Goal: Understand process/instructions

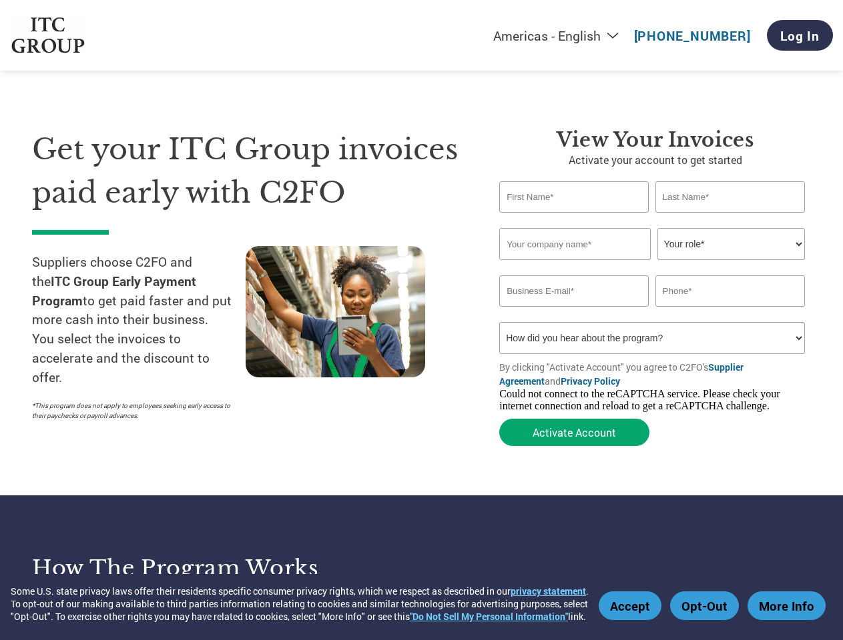
click at [301, 610] on div "Some U.S. state privacy laws offer their residents specific consumer privacy ri…" at bounding box center [301, 604] width 581 height 38
click at [632, 593] on button "Accept" at bounding box center [629, 606] width 63 height 29
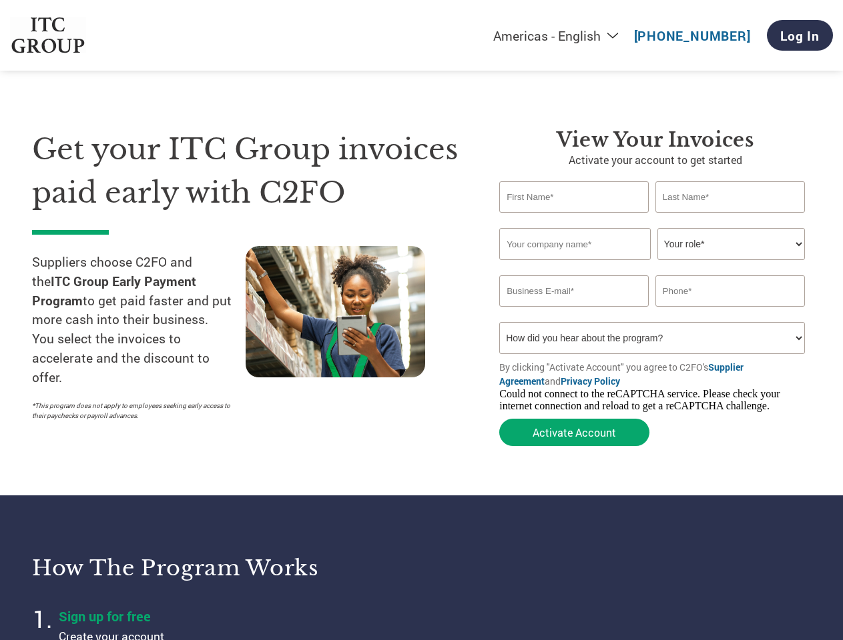
click at [706, 593] on button "Opt-Out" at bounding box center [704, 606] width 69 height 29
click at [787, 593] on button "More Info" at bounding box center [786, 606] width 78 height 29
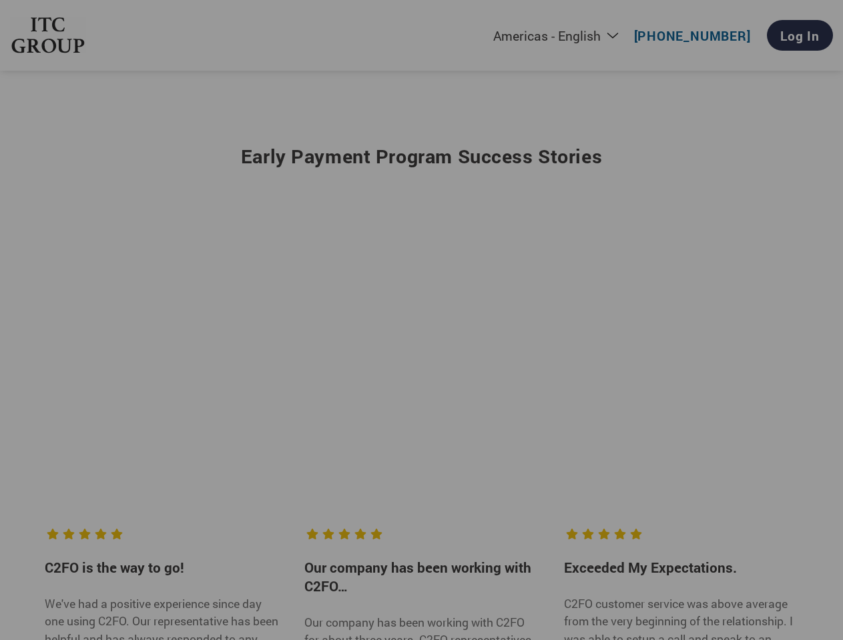
scroll to position [347, 0]
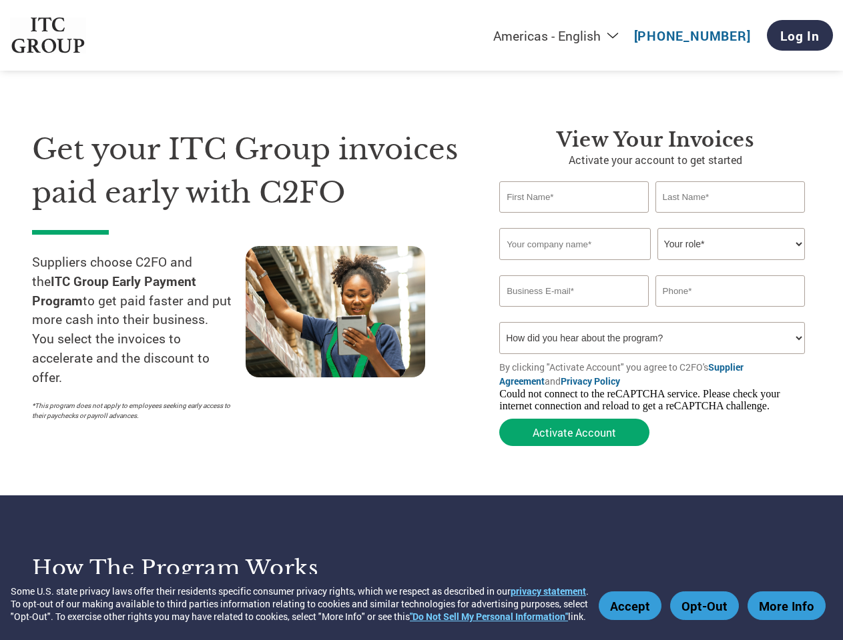
click at [301, 610] on div "Some U.S. state privacy laws offer their residents specific consumer privacy ri…" at bounding box center [301, 604] width 581 height 38
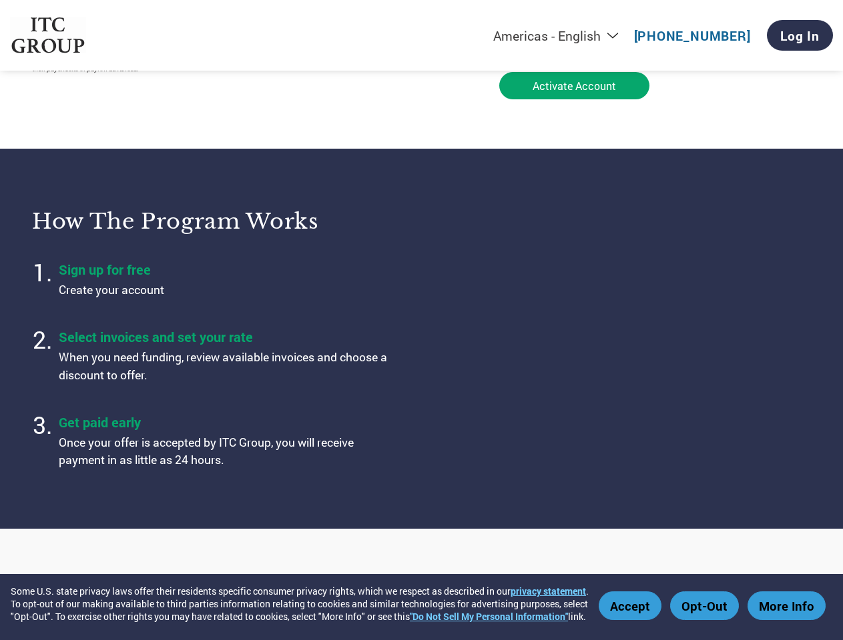
click at [632, 593] on button "Accept" at bounding box center [629, 606] width 63 height 29
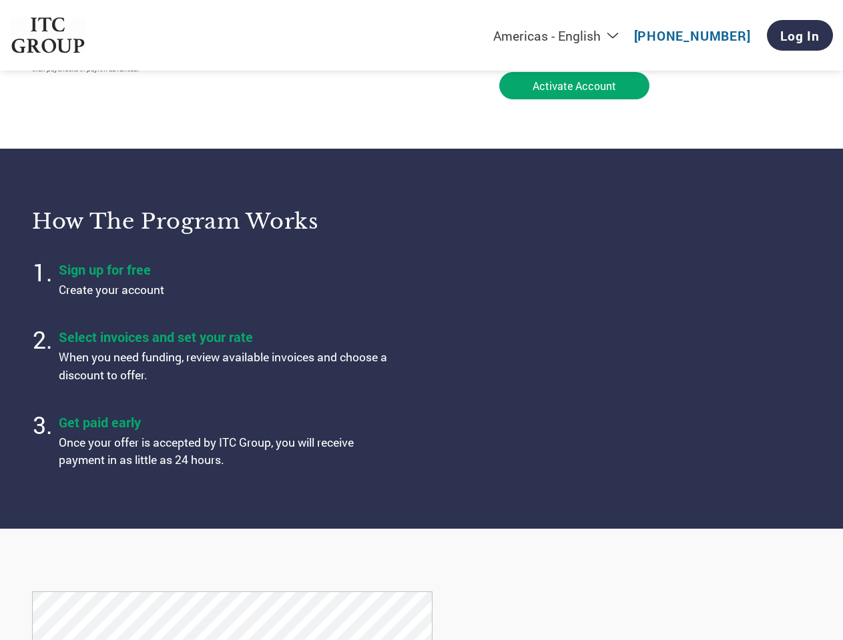
click at [706, 593] on button "Opt-Out" at bounding box center [704, 606] width 69 height 29
